Goal: Task Accomplishment & Management: Manage account settings

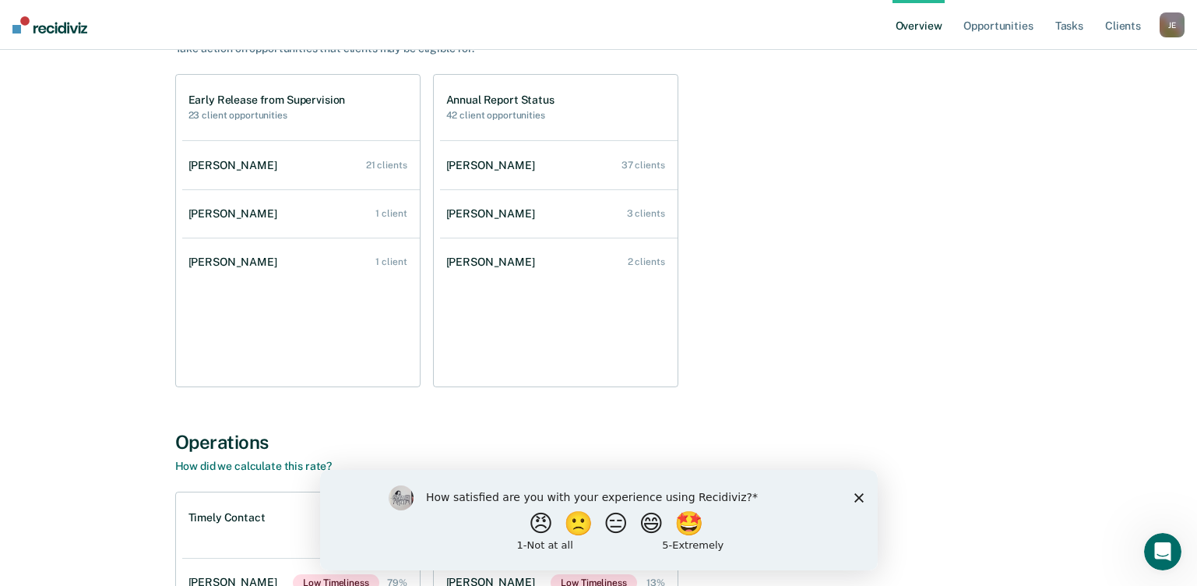
scroll to position [78, 0]
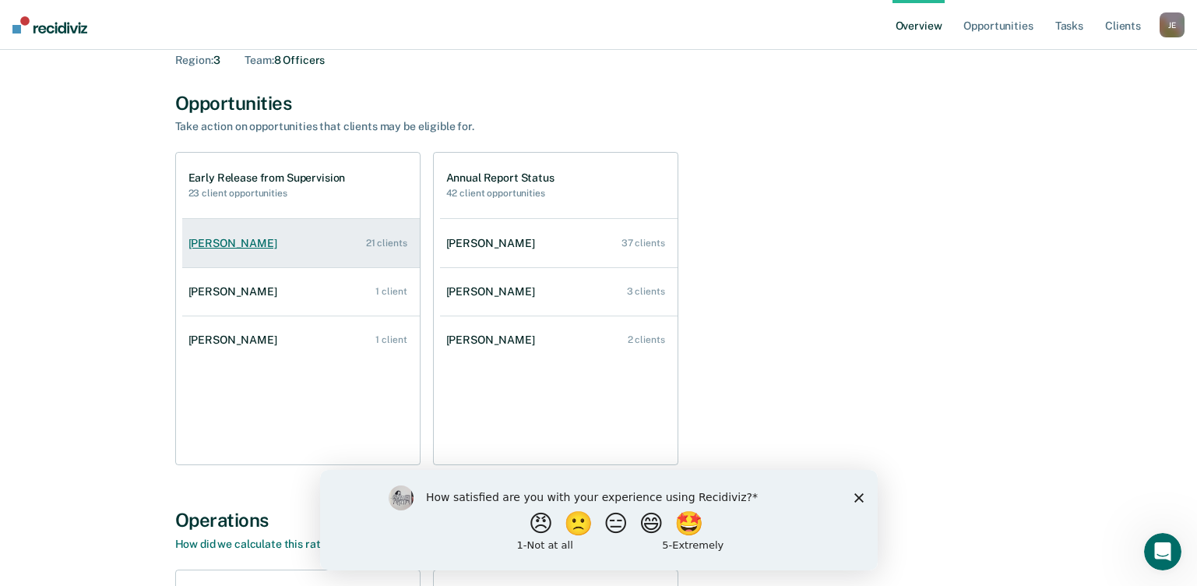
click at [261, 246] on div "[PERSON_NAME]" at bounding box center [235, 243] width 95 height 13
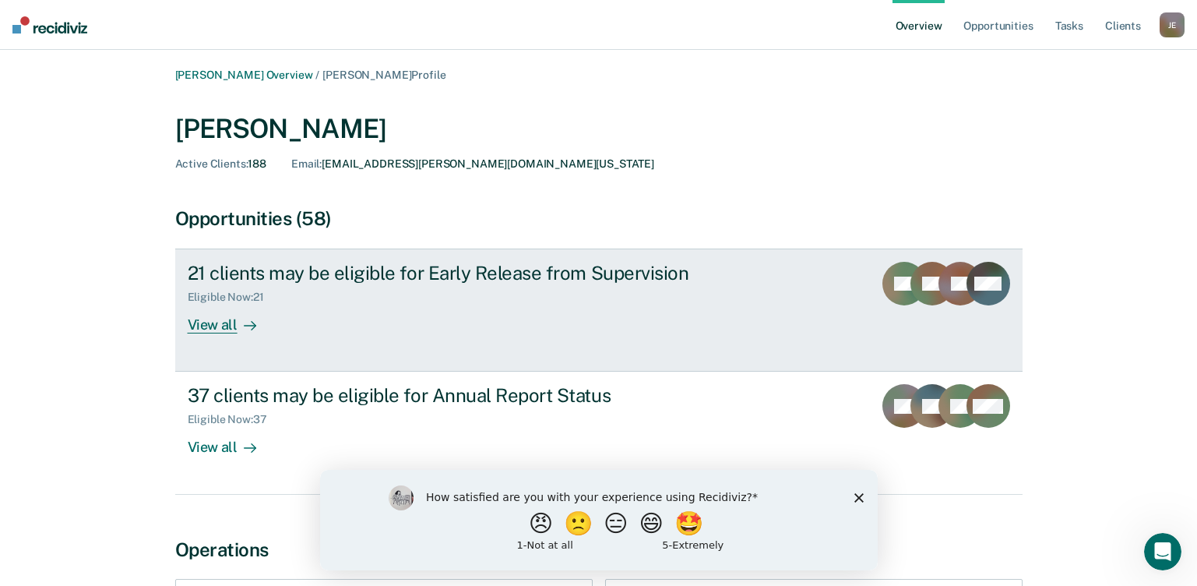
click at [210, 330] on div "View all" at bounding box center [231, 319] width 87 height 30
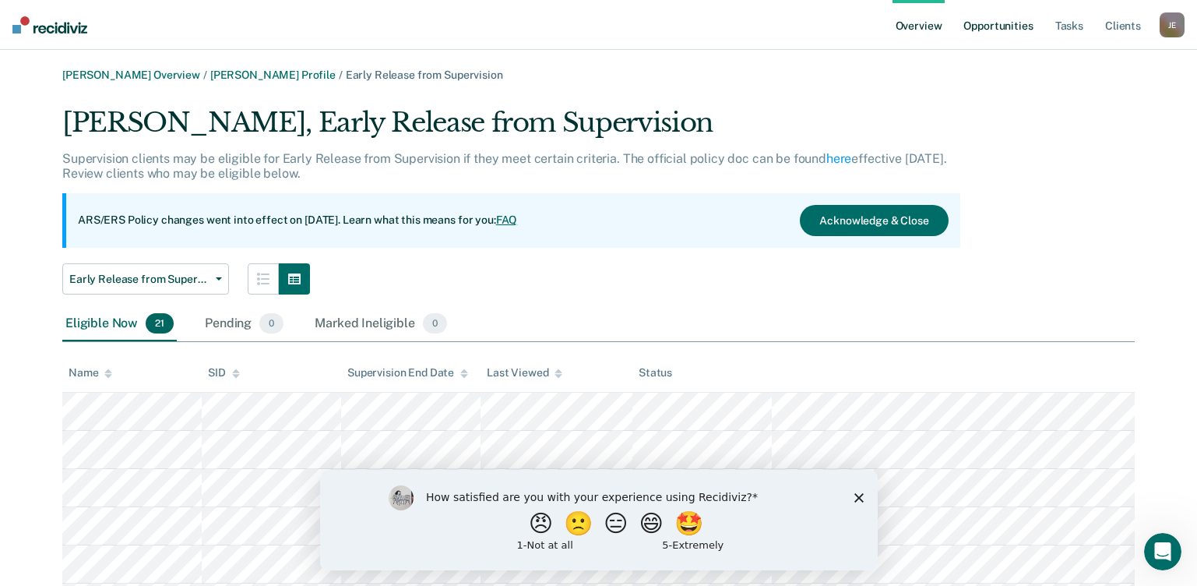
click at [995, 28] on link "Opportunities" at bounding box center [998, 25] width 76 height 50
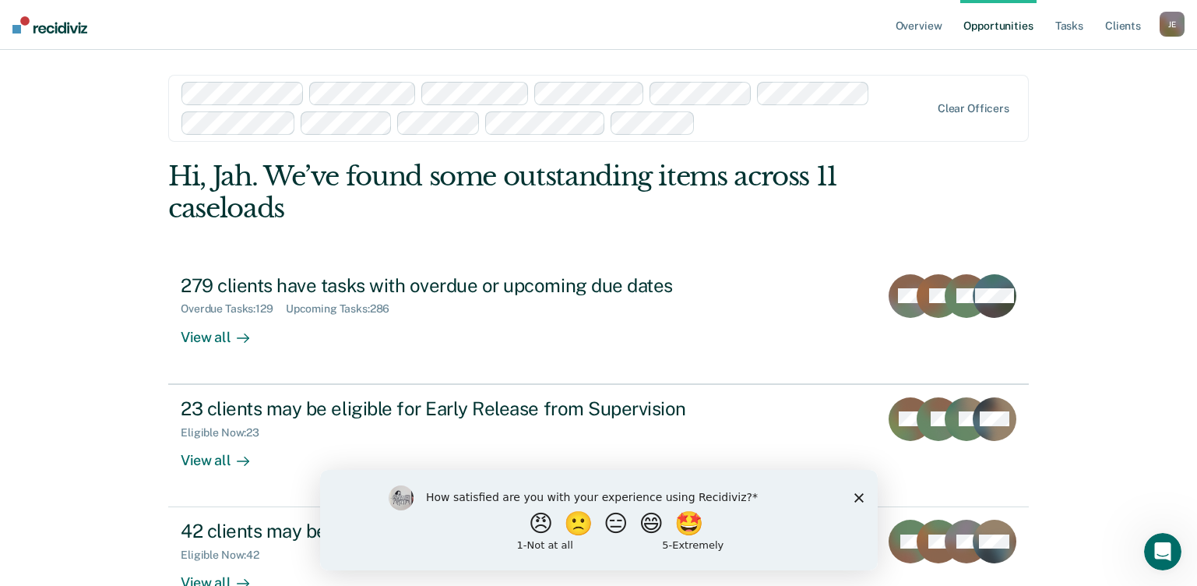
click at [857, 495] on polygon "Close survey" at bounding box center [858, 496] width 9 height 9
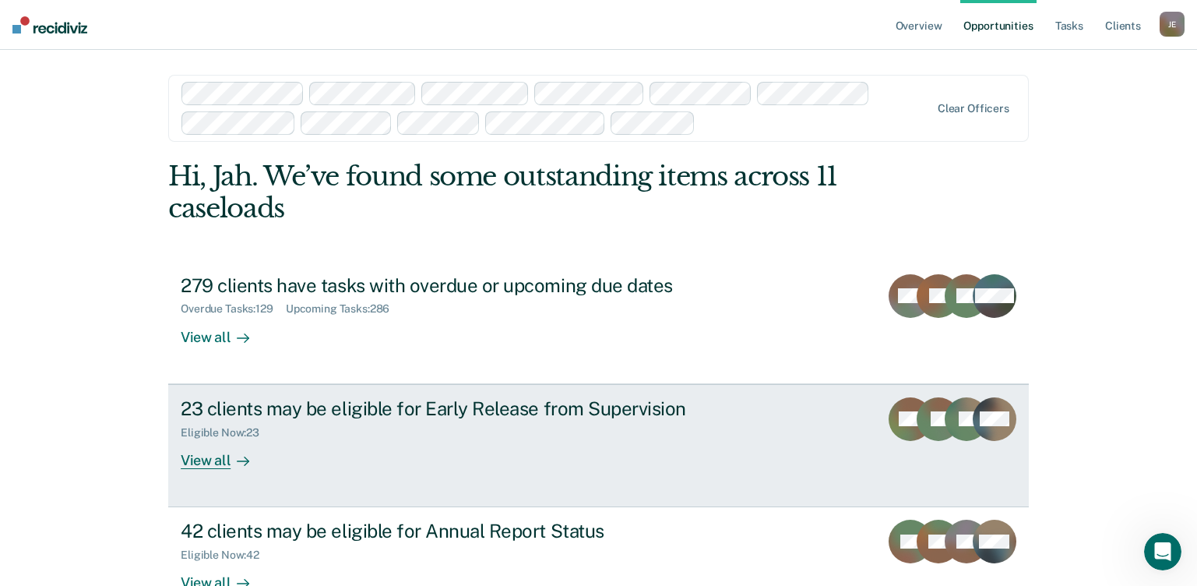
click at [224, 455] on div "View all" at bounding box center [224, 454] width 87 height 30
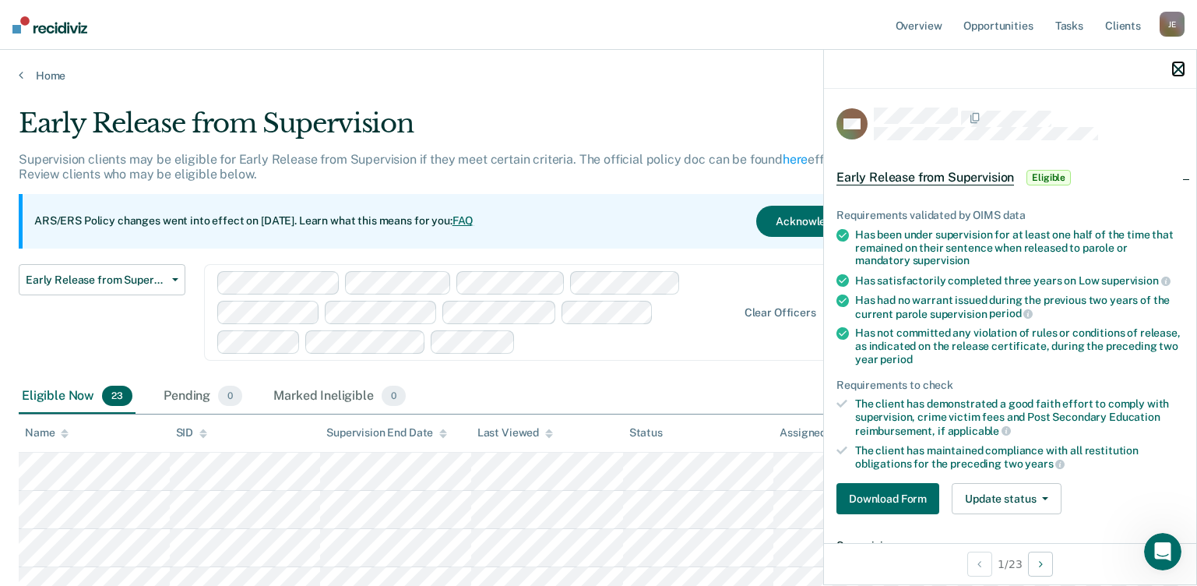
click at [1182, 69] on icon "button" at bounding box center [1178, 69] width 11 height 11
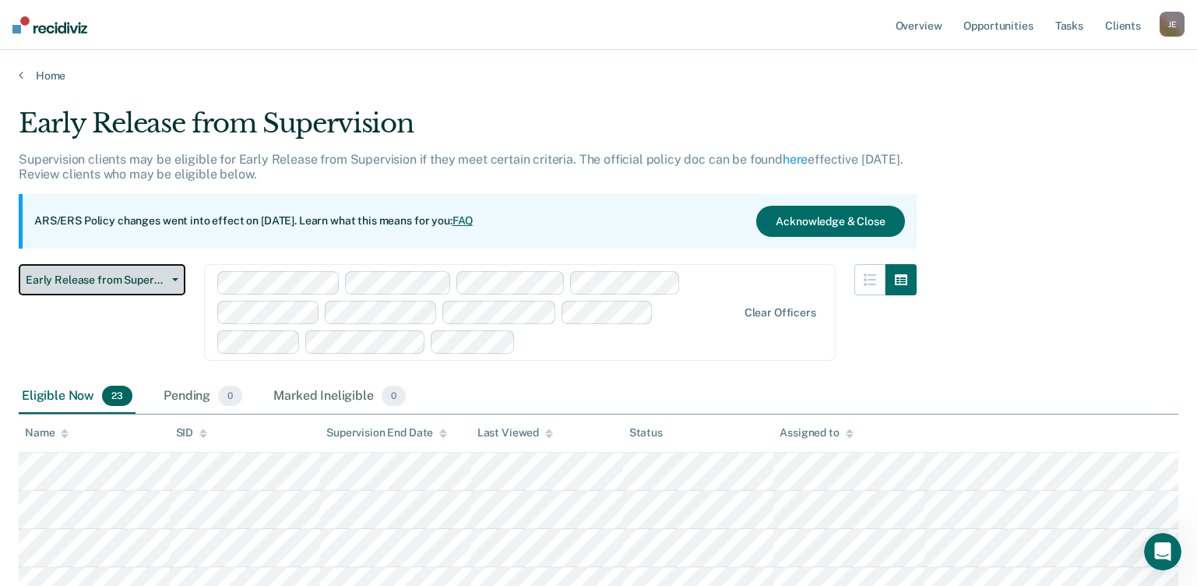
click at [130, 287] on button "Early Release from Supervision" at bounding box center [102, 279] width 167 height 31
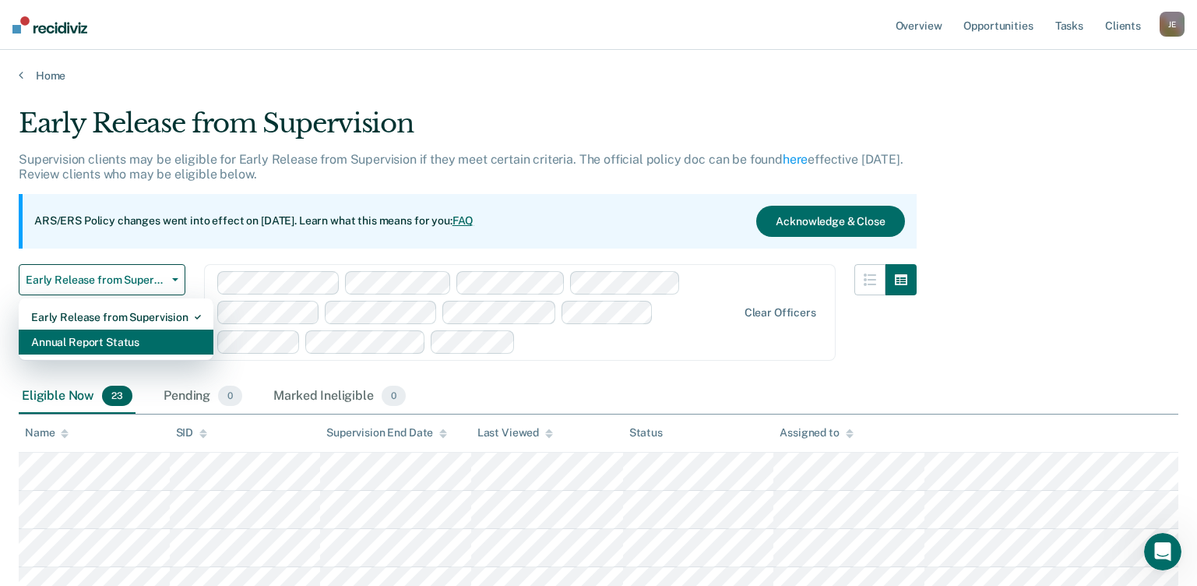
click at [129, 340] on div "Annual Report Status" at bounding box center [116, 341] width 170 height 25
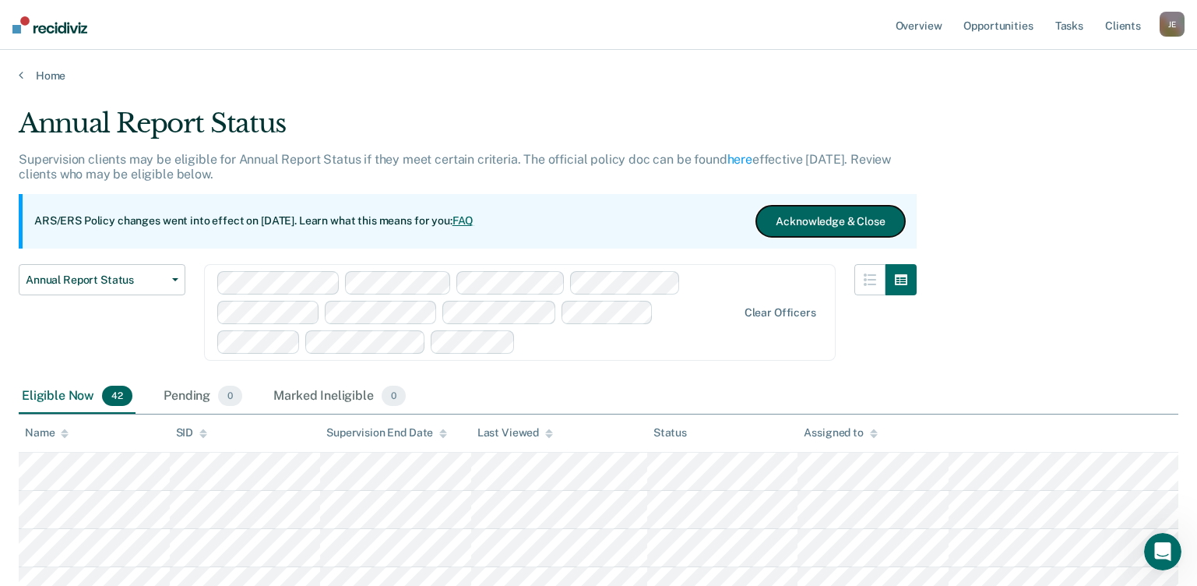
click at [815, 221] on button "Acknowledge & Close" at bounding box center [830, 221] width 148 height 31
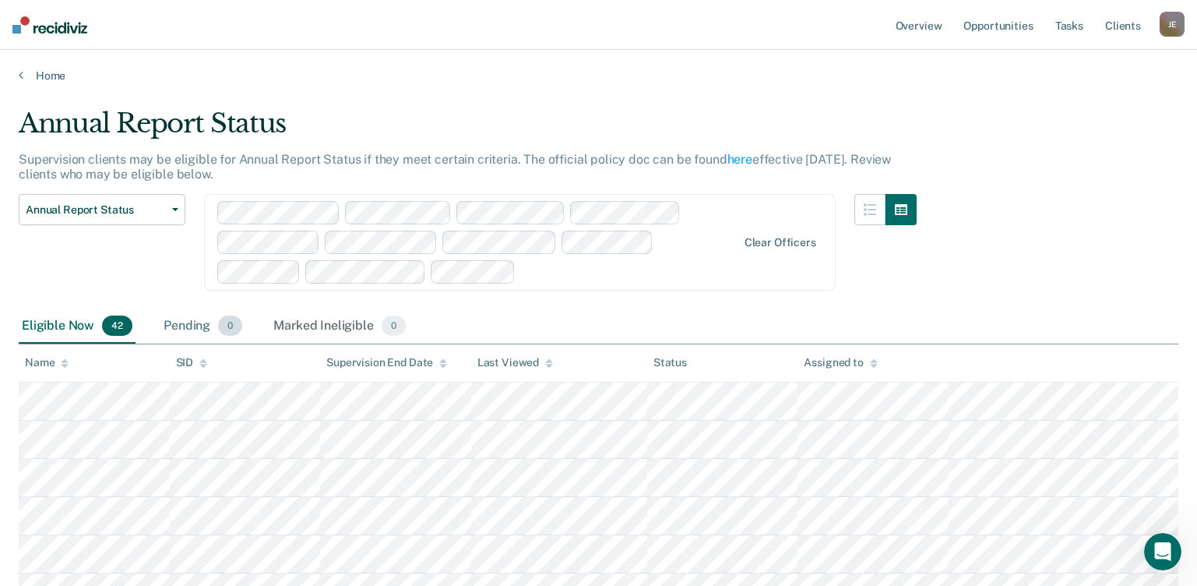
click at [192, 326] on div "Pending 0" at bounding box center [202, 326] width 85 height 34
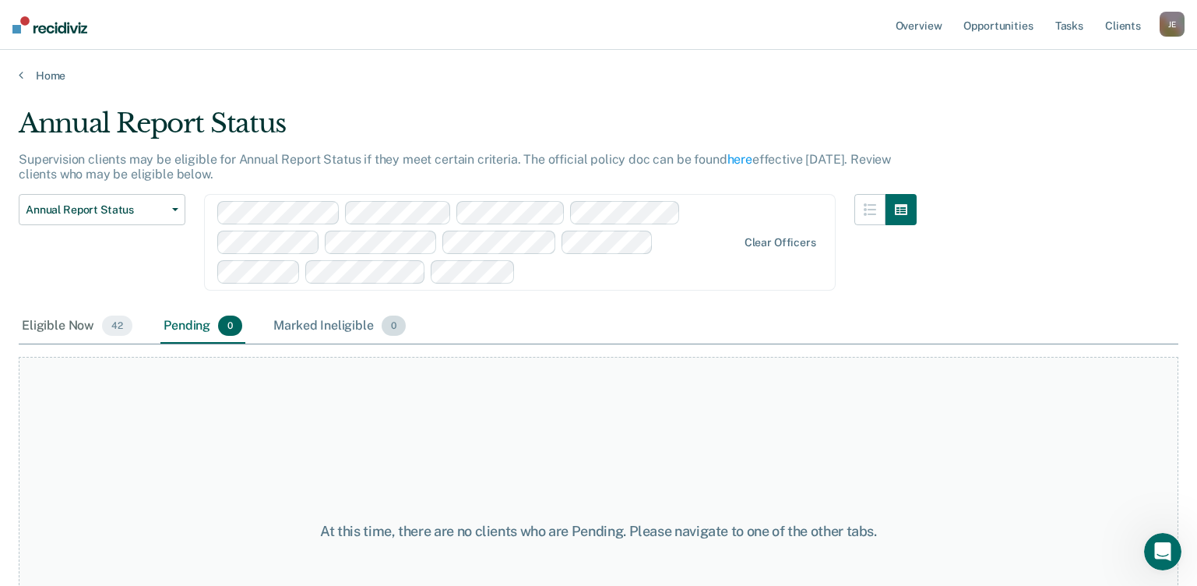
click at [310, 324] on div "Marked Ineligible 0" at bounding box center [339, 326] width 139 height 34
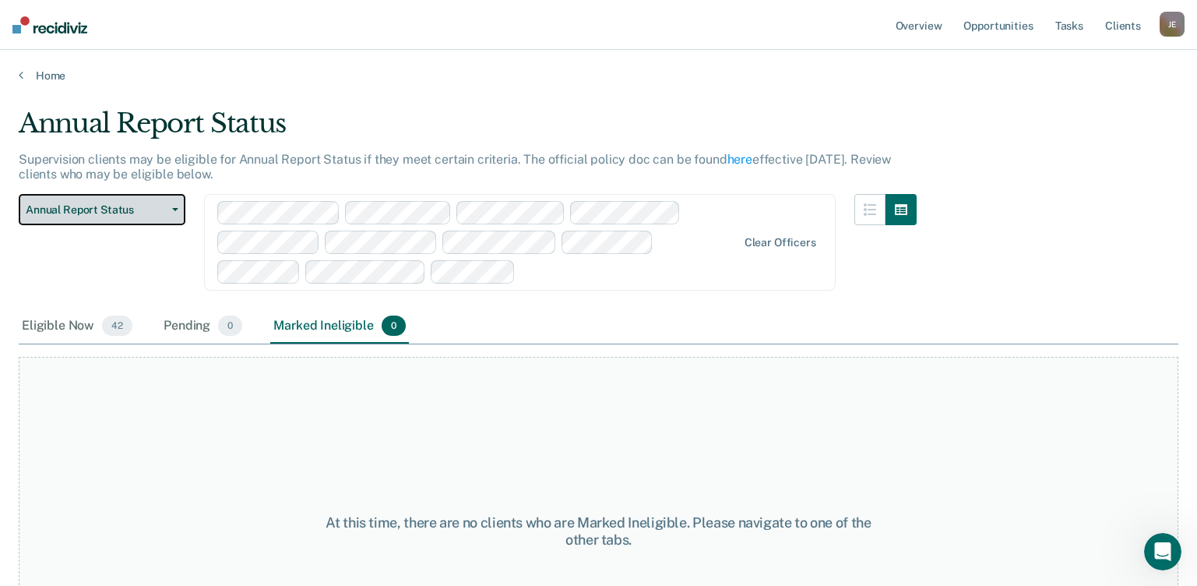
click at [115, 218] on button "Annual Report Status" at bounding box center [102, 209] width 167 height 31
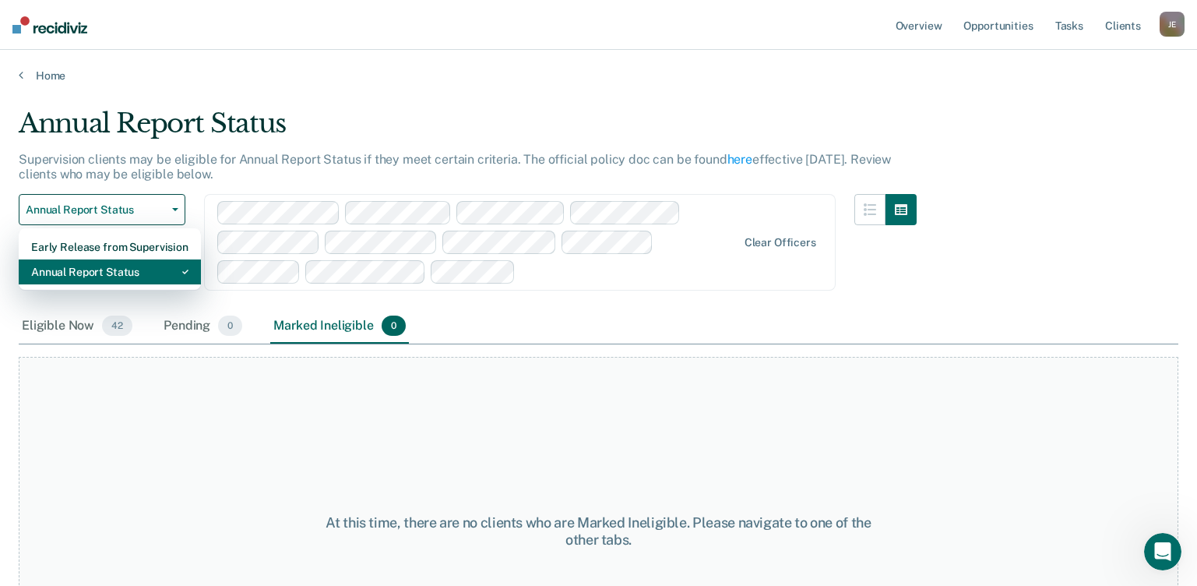
click at [112, 266] on div "Annual Report Status" at bounding box center [109, 271] width 157 height 25
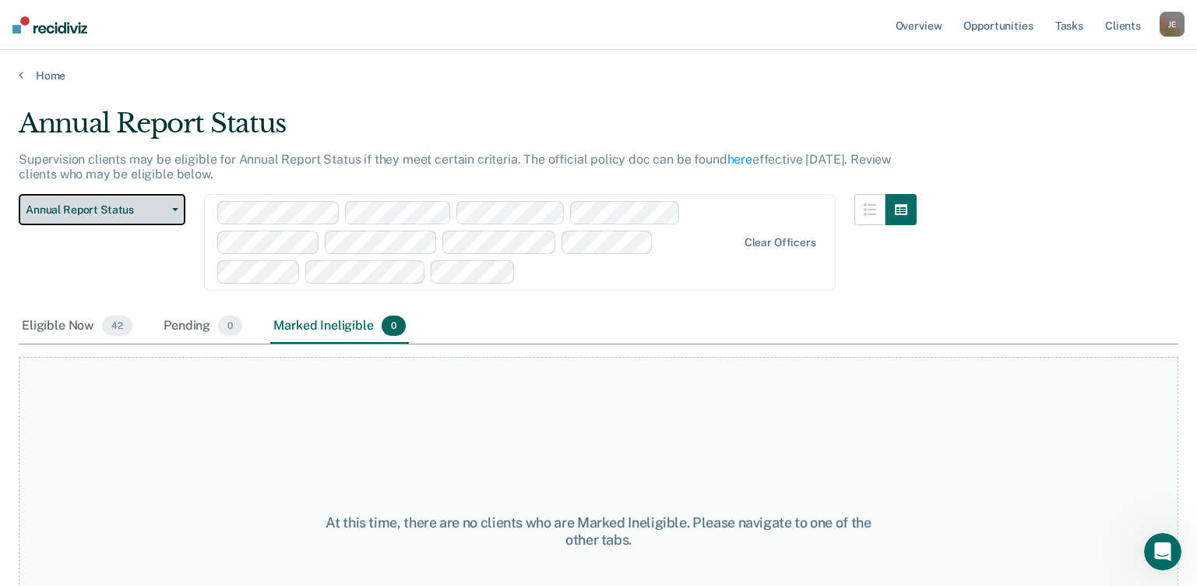
click at [121, 210] on span "Annual Report Status" at bounding box center [96, 209] width 140 height 13
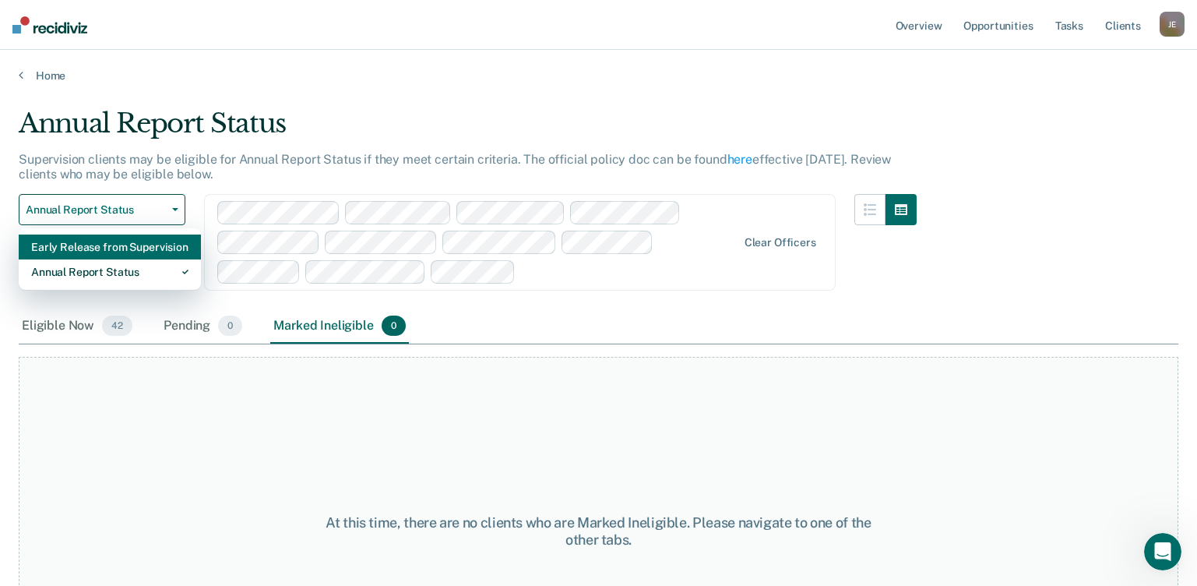
click at [116, 243] on div "Early Release from Supervision" at bounding box center [109, 246] width 157 height 25
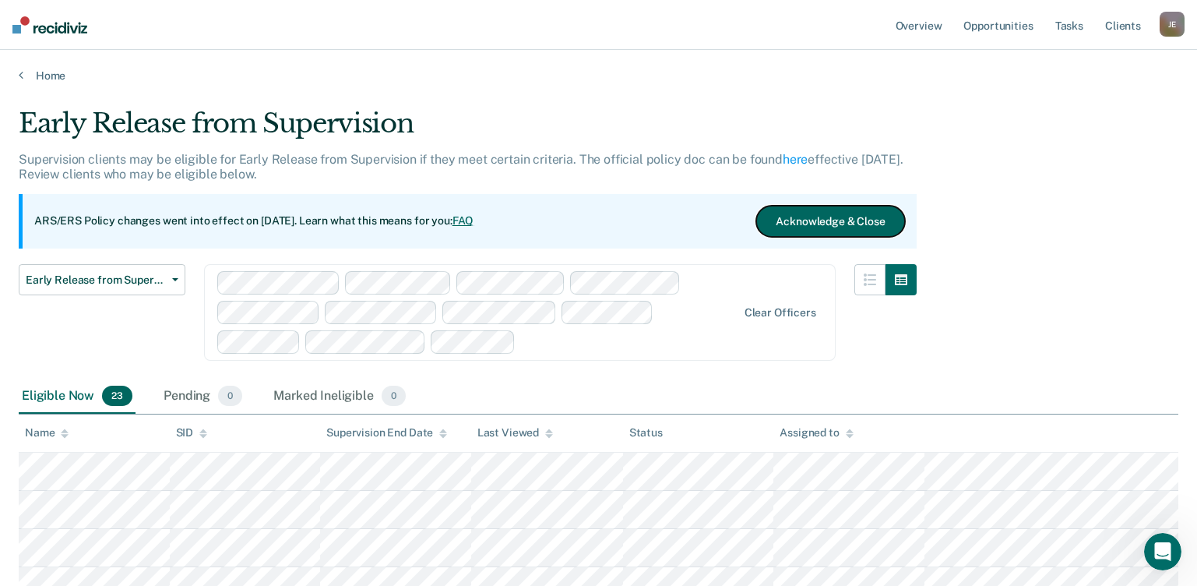
click at [835, 211] on button "Acknowledge & Close" at bounding box center [830, 221] width 148 height 31
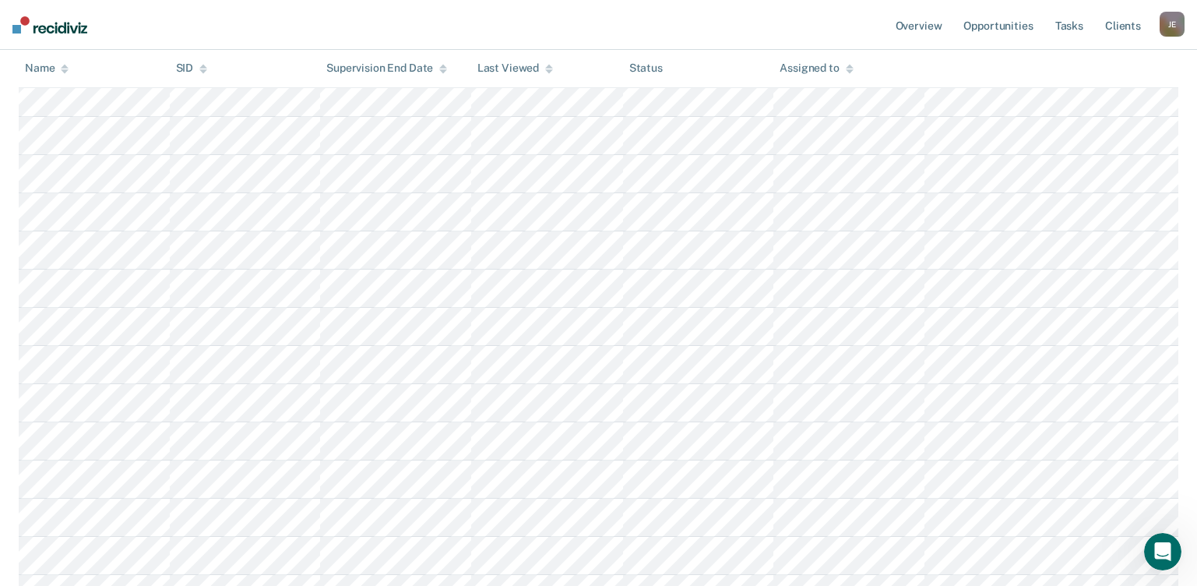
scroll to position [631, 0]
click at [412, 68] on div "Supervision End Date" at bounding box center [386, 68] width 121 height 13
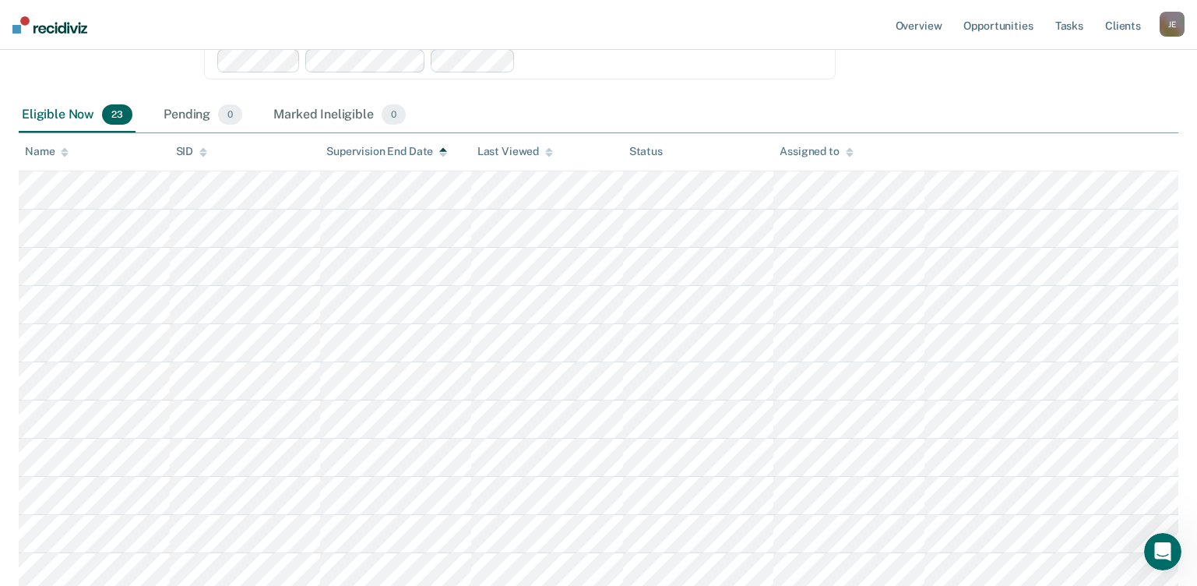
click at [407, 155] on div "Supervision End Date" at bounding box center [386, 151] width 121 height 13
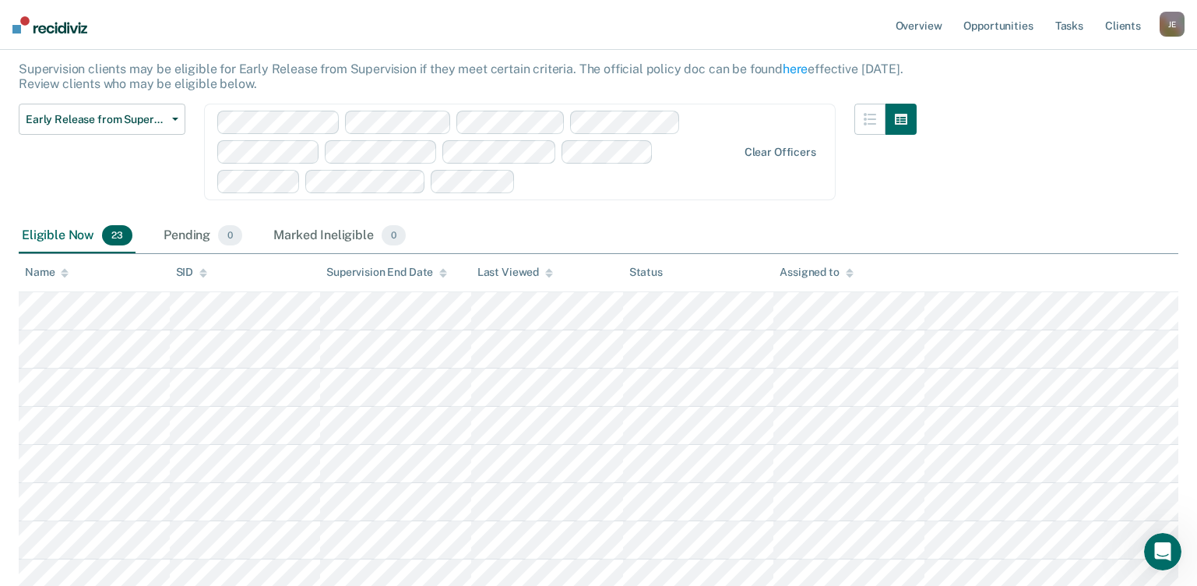
scroll to position [86, 0]
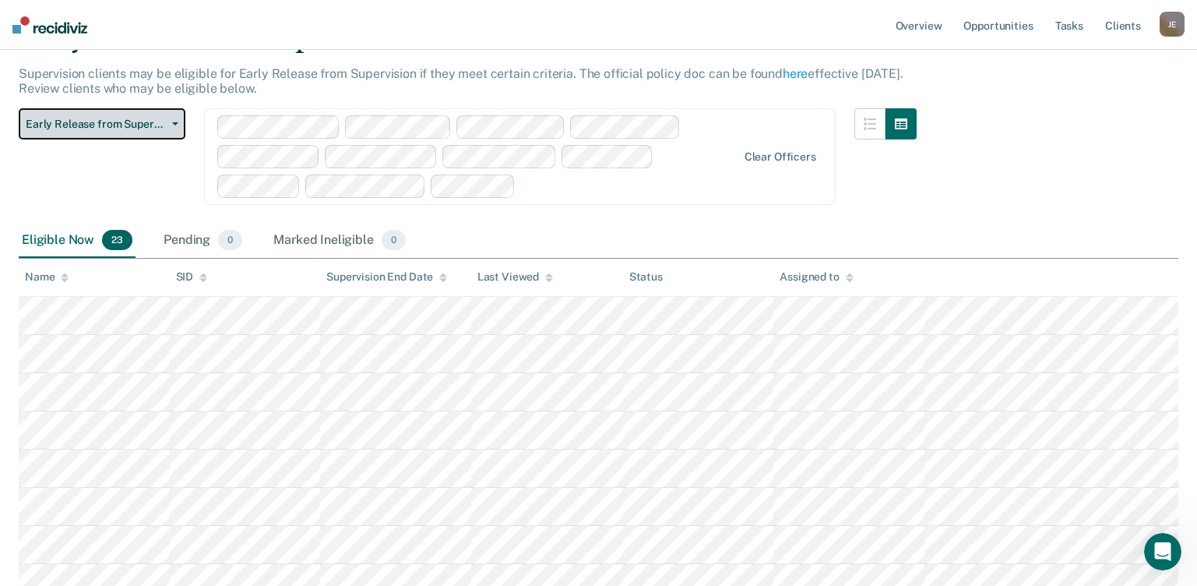
click at [119, 126] on span "Early Release from Supervision" at bounding box center [96, 124] width 140 height 13
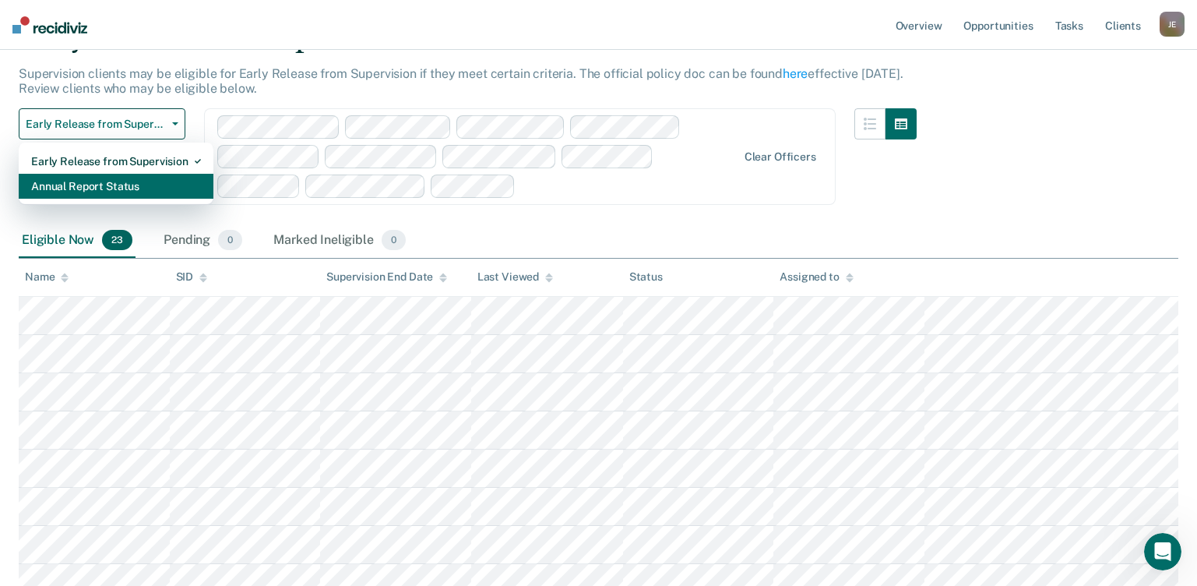
click at [104, 198] on div "Annual Report Status" at bounding box center [116, 186] width 170 height 25
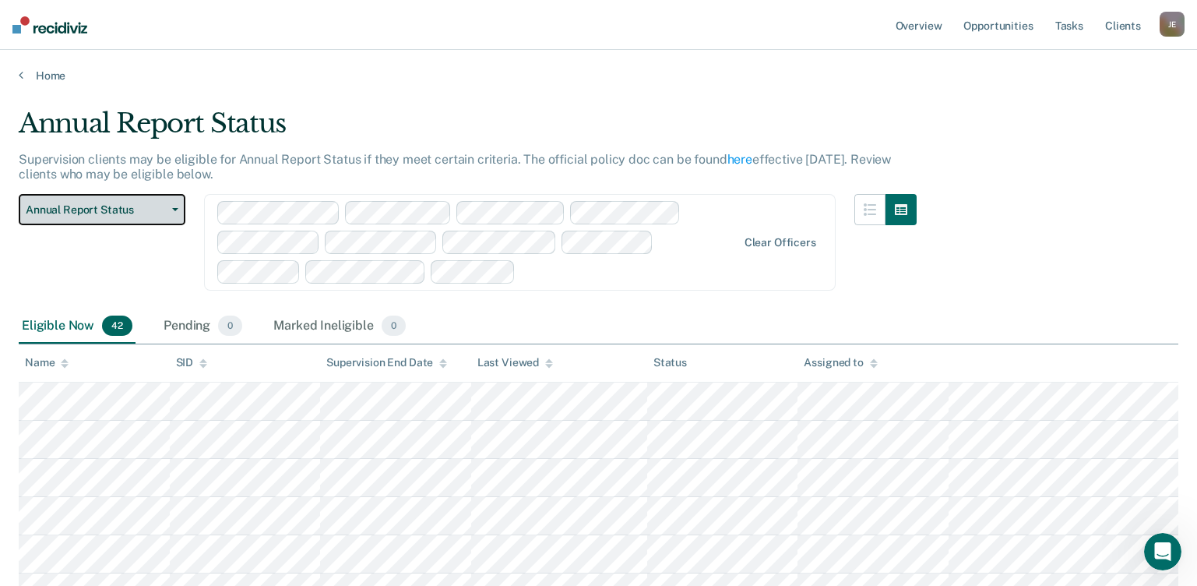
click at [129, 206] on span "Annual Report Status" at bounding box center [96, 209] width 140 height 13
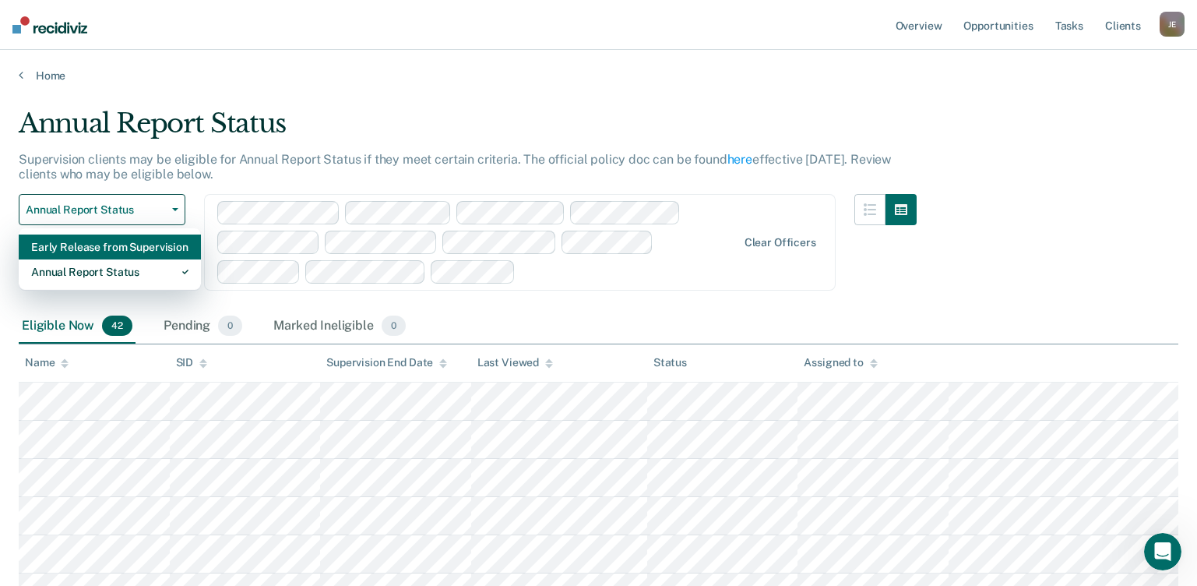
click at [136, 246] on div "Early Release from Supervision" at bounding box center [109, 246] width 157 height 25
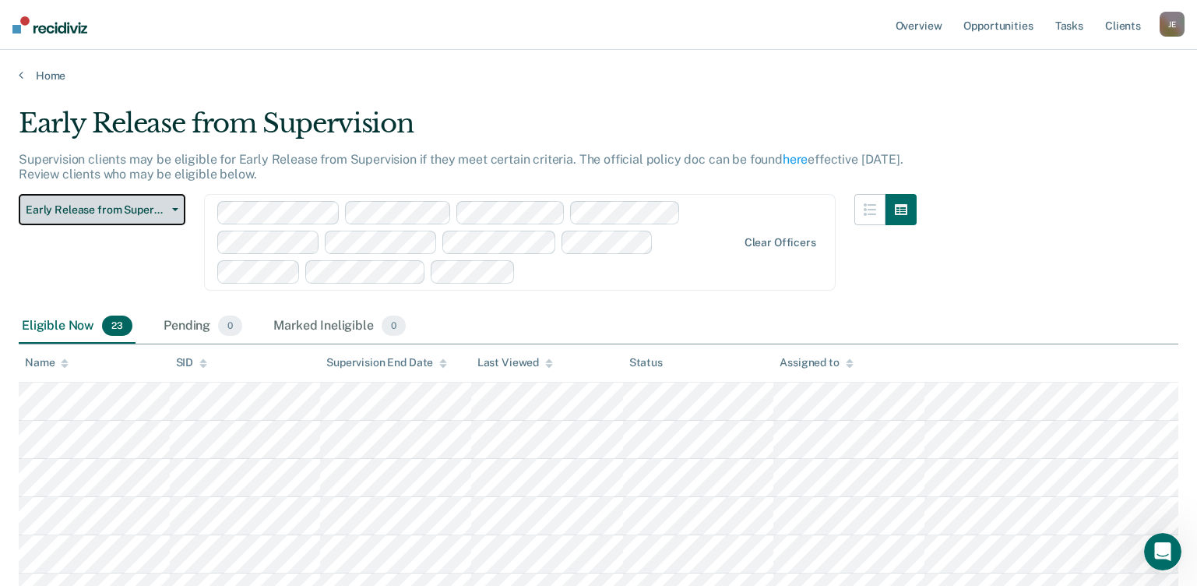
click at [140, 213] on span "Early Release from Supervision" at bounding box center [96, 209] width 140 height 13
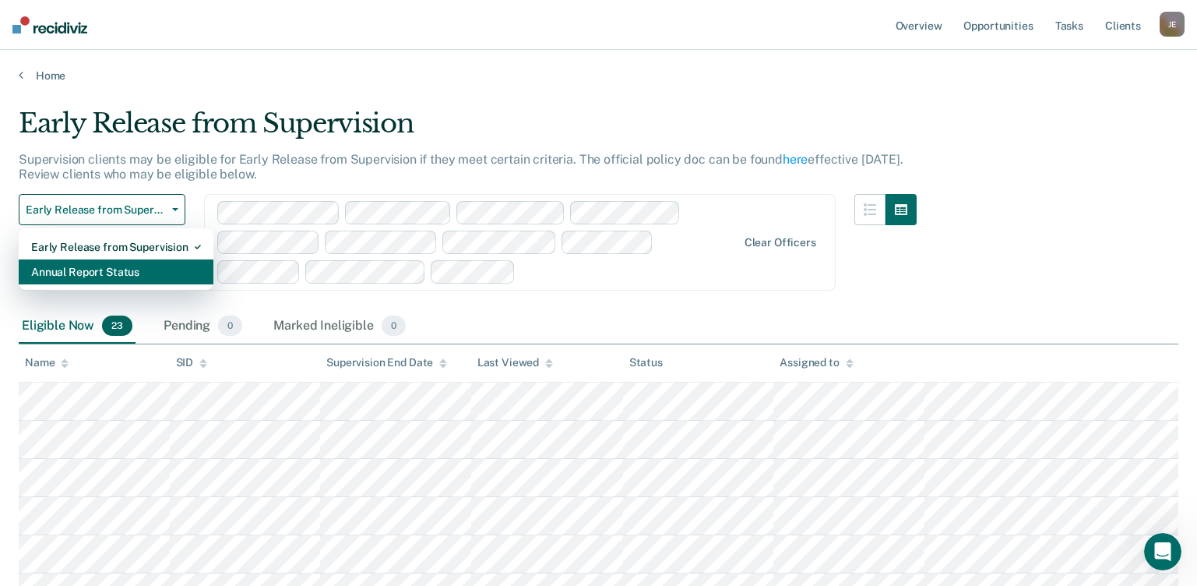
click at [138, 273] on div "Annual Report Status" at bounding box center [116, 271] width 170 height 25
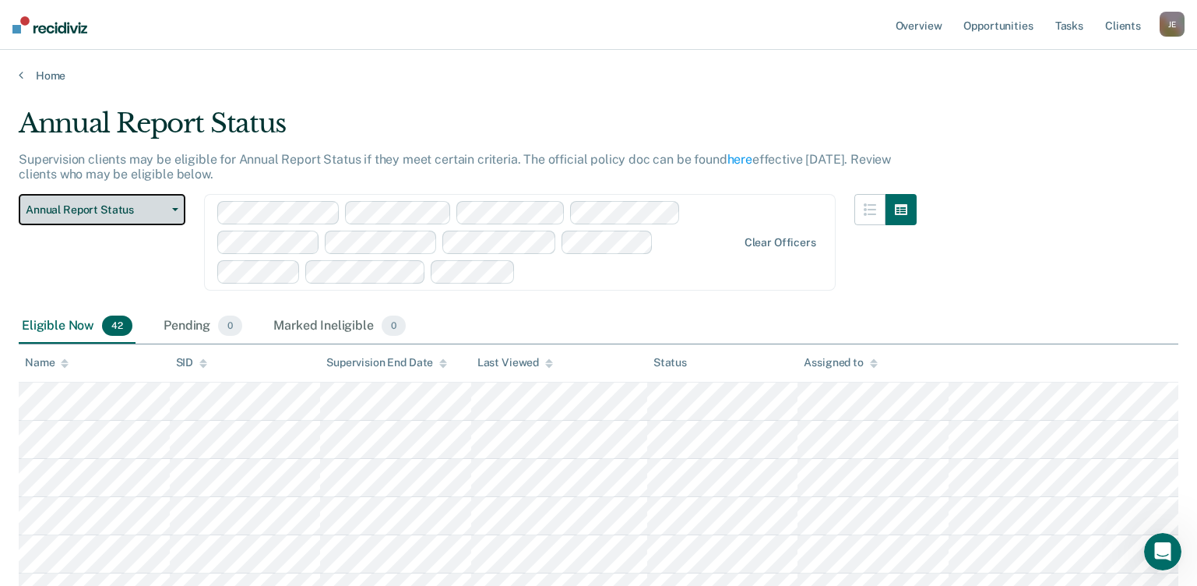
click at [129, 220] on button "Annual Report Status" at bounding box center [102, 209] width 167 height 31
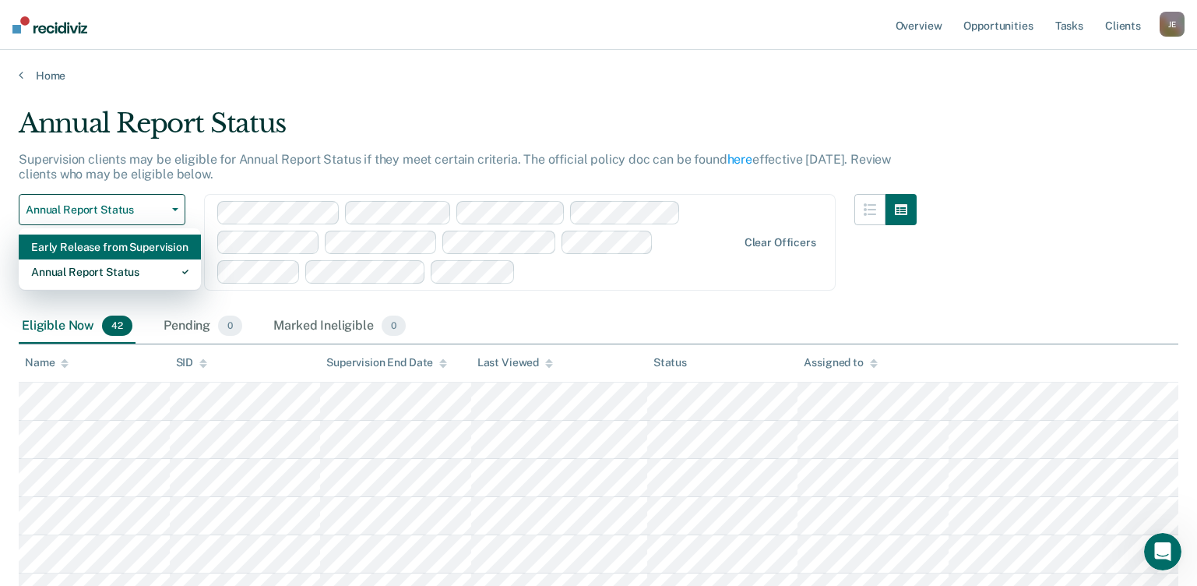
click at [132, 249] on div "Early Release from Supervision" at bounding box center [109, 246] width 157 height 25
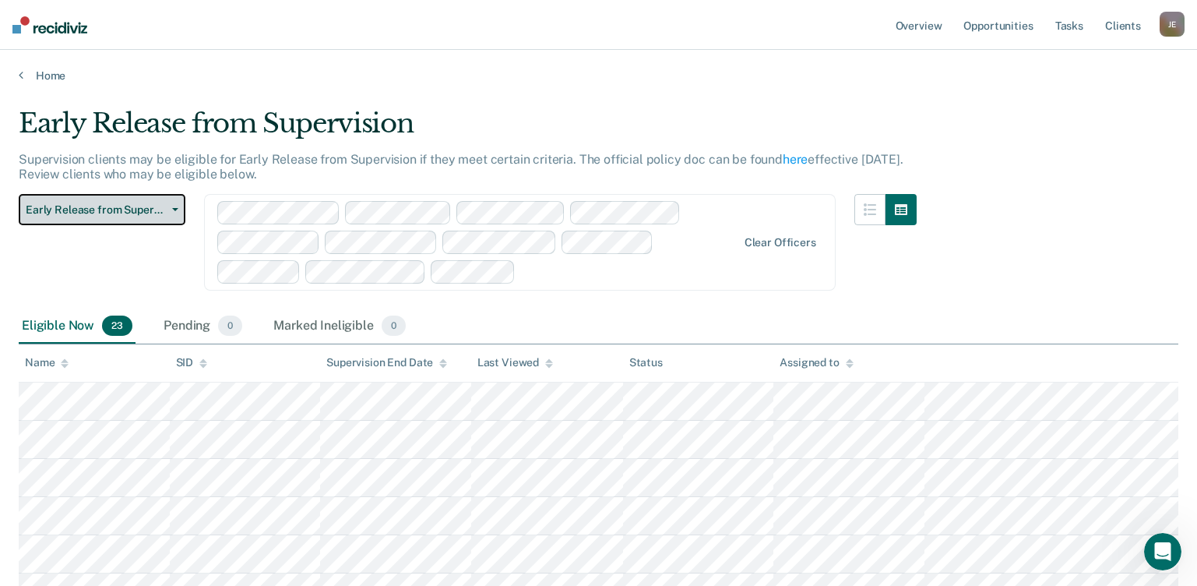
click at [137, 209] on span "Early Release from Supervision" at bounding box center [96, 209] width 140 height 13
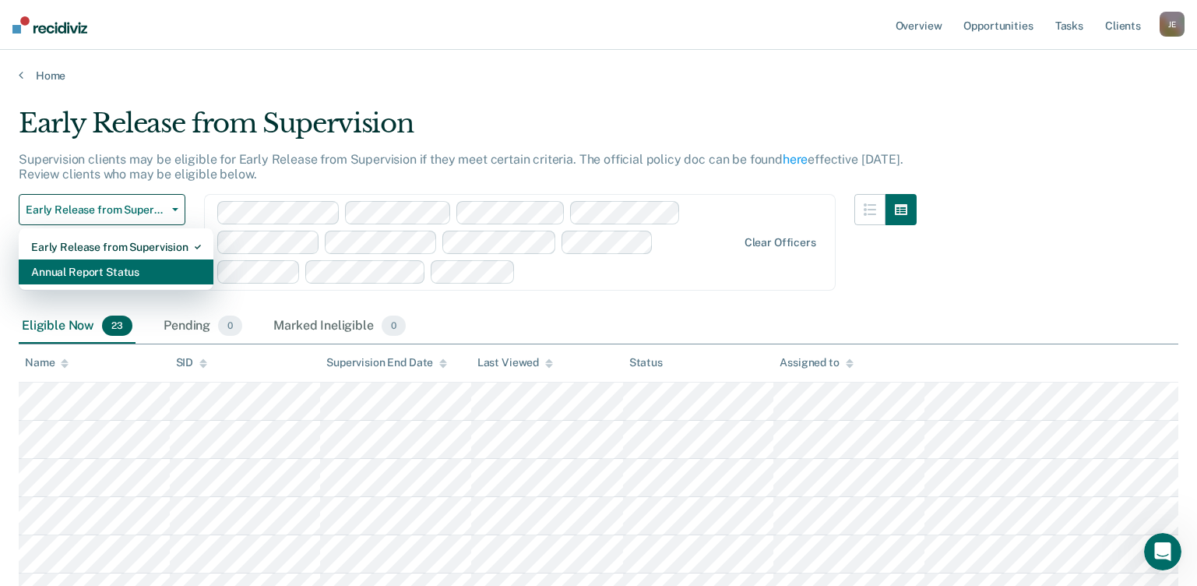
click at [117, 265] on div "Annual Report Status" at bounding box center [116, 271] width 170 height 25
